Goal: Check status: Check status

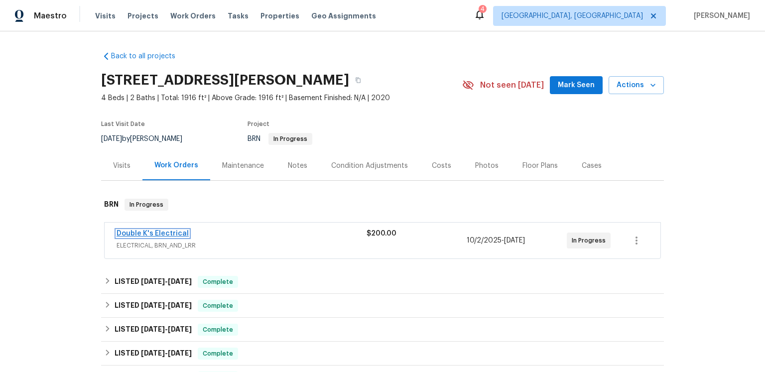
click at [169, 237] on link "Double K's Electrical" at bounding box center [153, 233] width 72 height 7
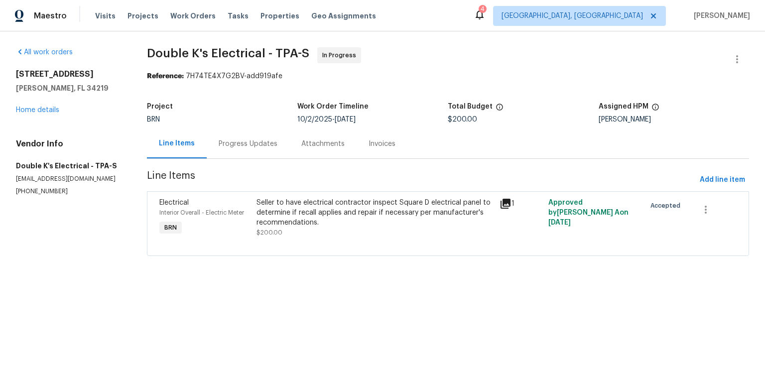
click at [268, 149] on div "Progress Updates" at bounding box center [248, 144] width 59 height 10
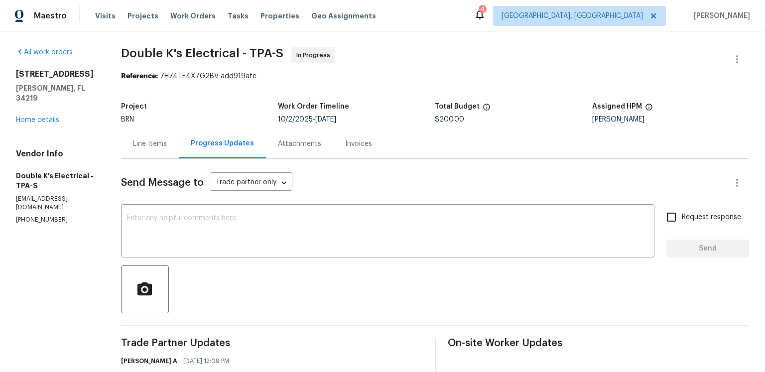
scroll to position [169, 0]
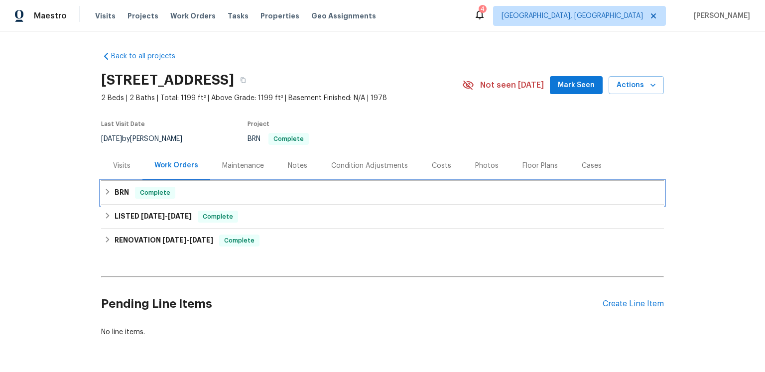
click at [123, 199] on h6 "BRN" at bounding box center [122, 193] width 14 height 12
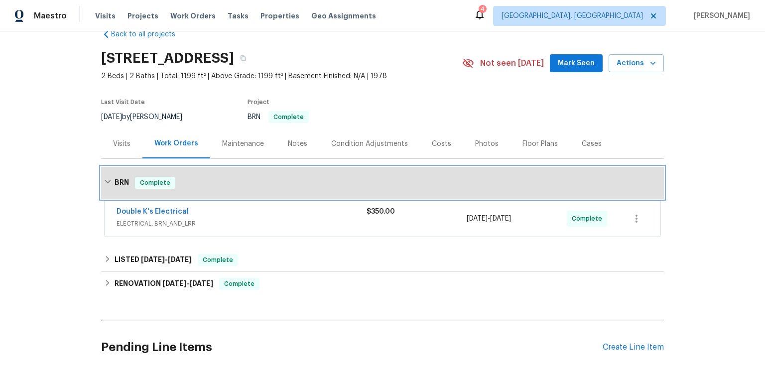
scroll to position [50, 0]
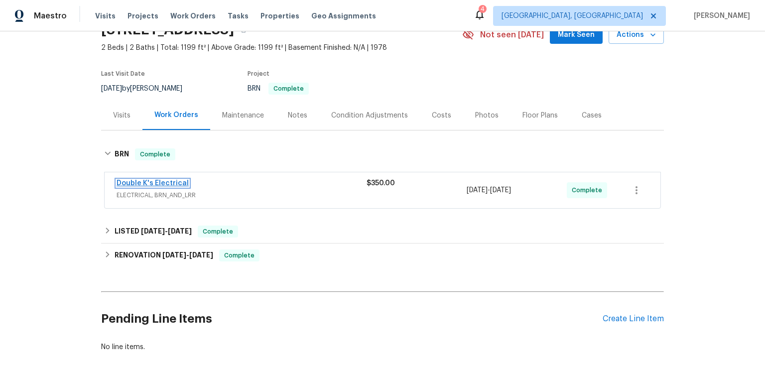
click at [184, 187] on link "Double K's Electrical" at bounding box center [153, 183] width 72 height 7
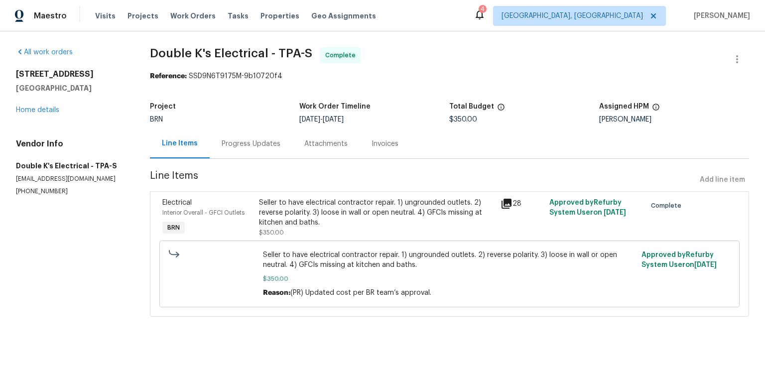
click at [510, 209] on icon at bounding box center [507, 204] width 10 height 10
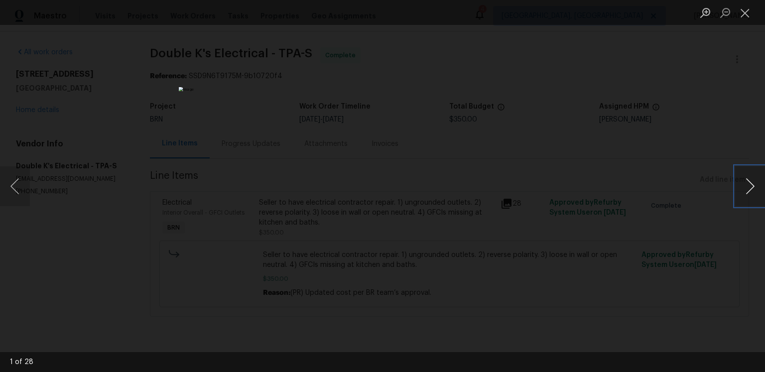
click at [754, 184] on button "Next image" at bounding box center [750, 186] width 30 height 40
click at [746, 190] on button "Next image" at bounding box center [750, 186] width 30 height 40
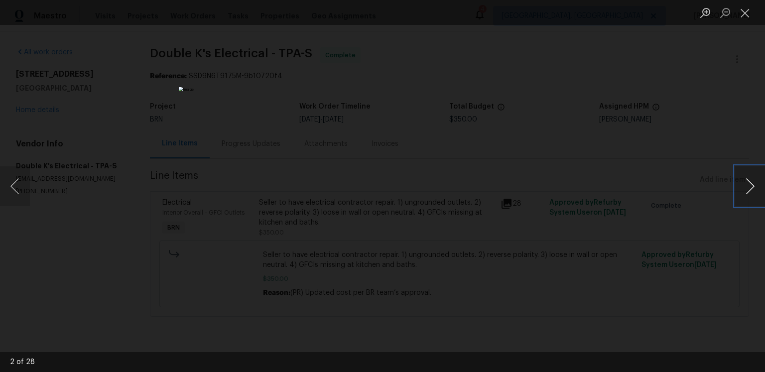
click at [746, 190] on button "Next image" at bounding box center [750, 186] width 30 height 40
click at [754, 183] on button "Next image" at bounding box center [750, 186] width 30 height 40
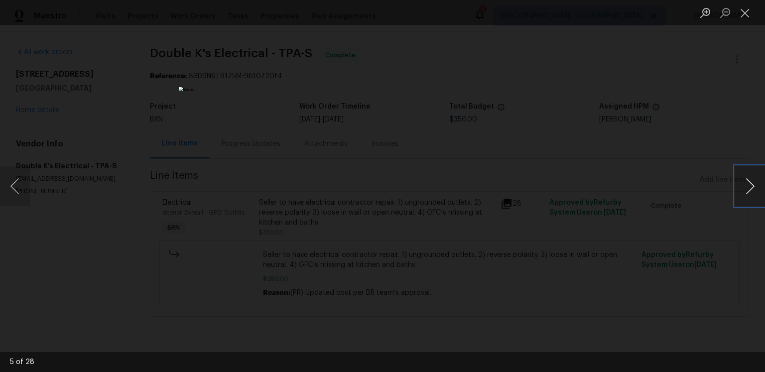
click at [754, 183] on button "Next image" at bounding box center [750, 186] width 30 height 40
click at [753, 188] on button "Next image" at bounding box center [750, 186] width 30 height 40
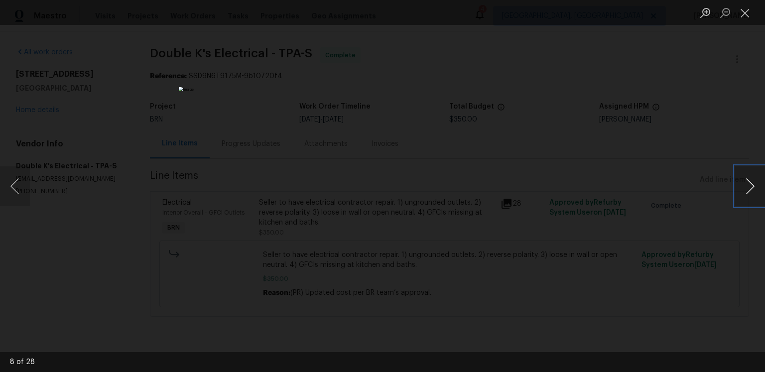
click at [753, 188] on button "Next image" at bounding box center [750, 186] width 30 height 40
click at [736, 193] on button "Next image" at bounding box center [750, 186] width 30 height 40
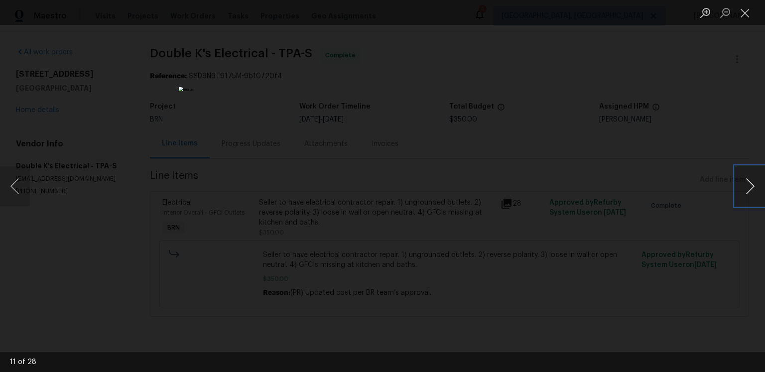
click at [736, 193] on button "Next image" at bounding box center [750, 186] width 30 height 40
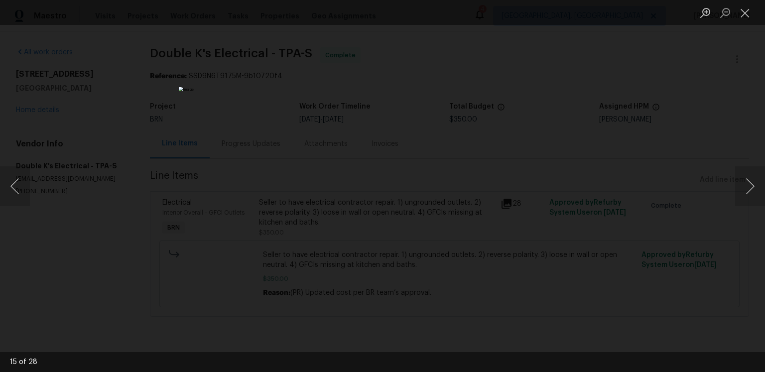
click at [735, 192] on div "Lightbox" at bounding box center [382, 186] width 765 height 372
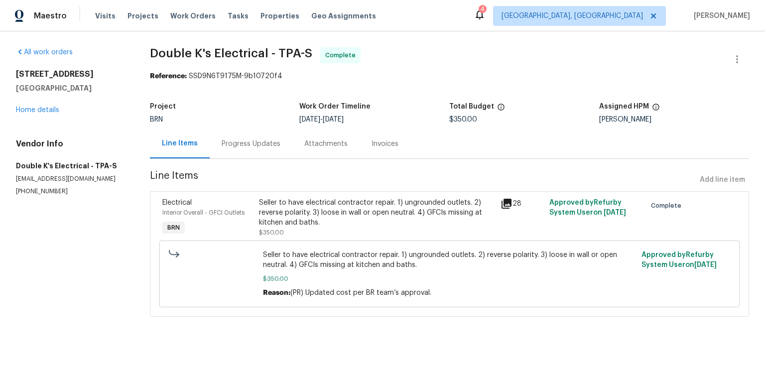
click at [508, 209] on icon at bounding box center [507, 204] width 10 height 10
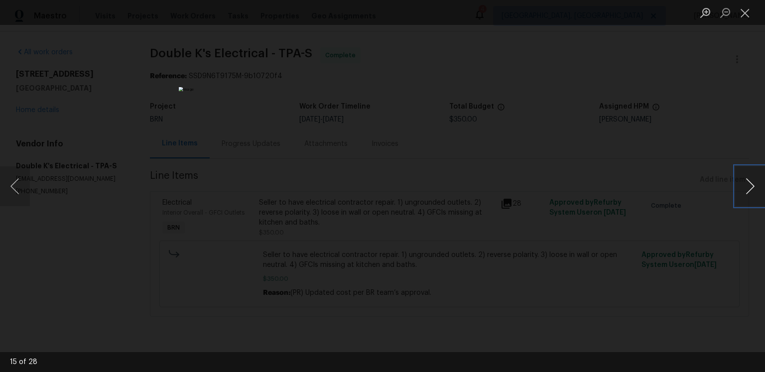
click at [743, 183] on button "Next image" at bounding box center [750, 186] width 30 height 40
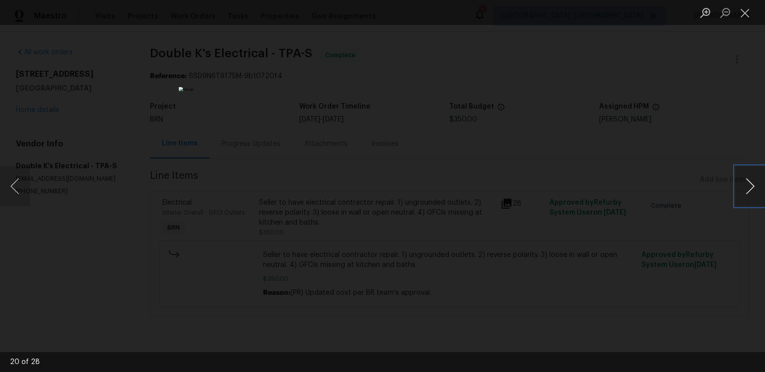
click at [743, 183] on button "Next image" at bounding box center [750, 186] width 30 height 40
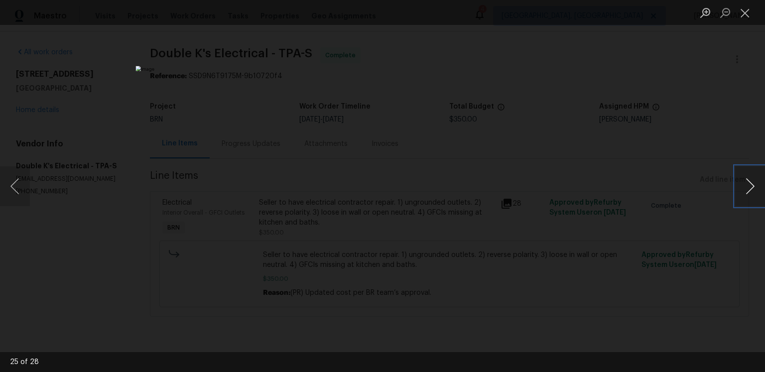
click at [743, 183] on button "Next image" at bounding box center [750, 186] width 30 height 40
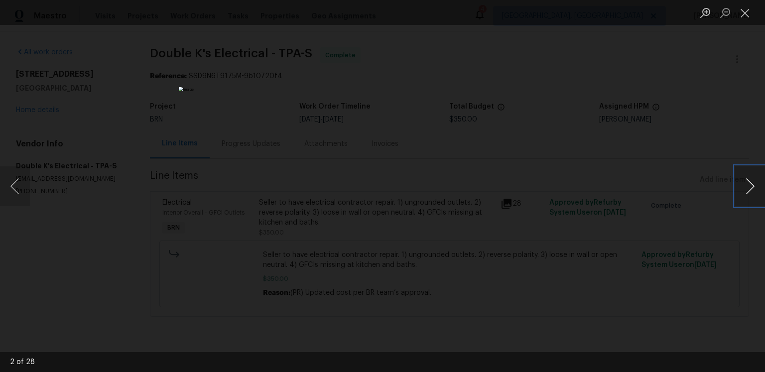
click at [743, 183] on button "Next image" at bounding box center [750, 186] width 30 height 40
click at [743, 16] on button "Close lightbox" at bounding box center [745, 12] width 20 height 17
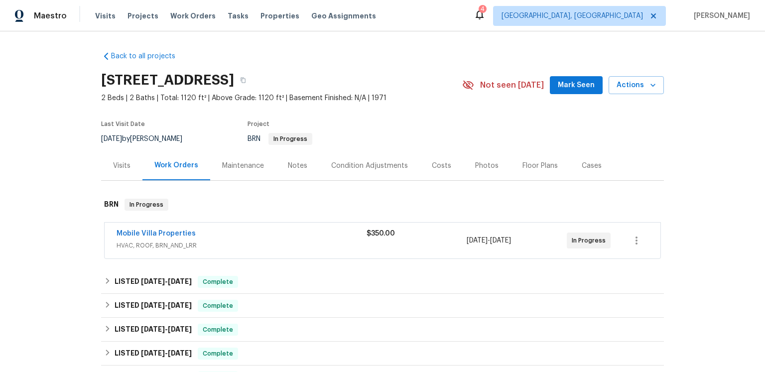
scroll to position [120, 0]
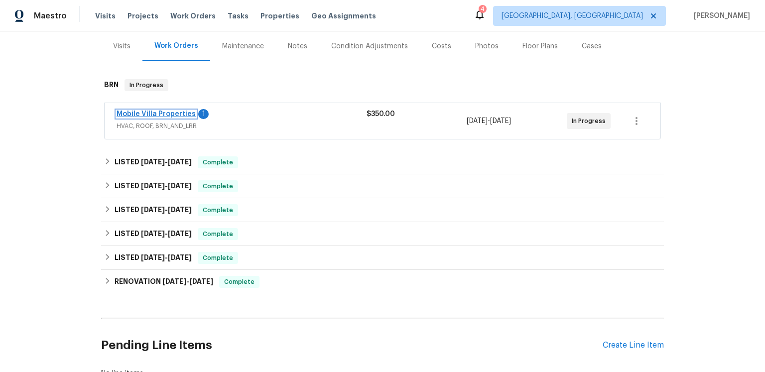
click at [190, 118] on link "Mobile Villa Properties" at bounding box center [156, 114] width 79 height 7
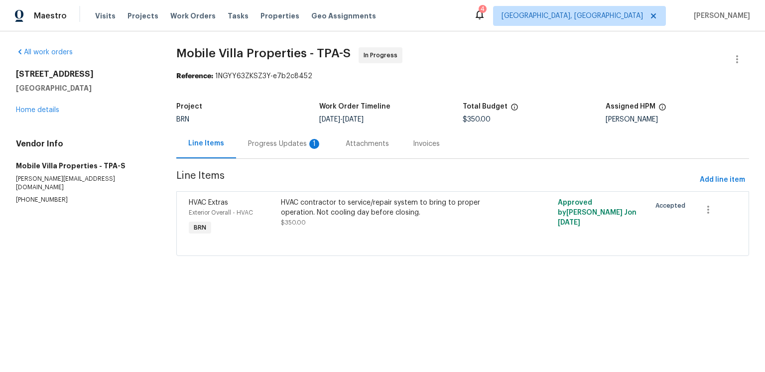
click at [308, 149] on div "Progress Updates 1" at bounding box center [285, 144] width 74 height 10
